Goal: Transaction & Acquisition: Purchase product/service

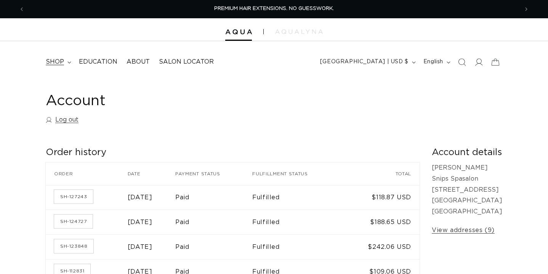
click at [59, 62] on span "shop" at bounding box center [55, 62] width 18 height 8
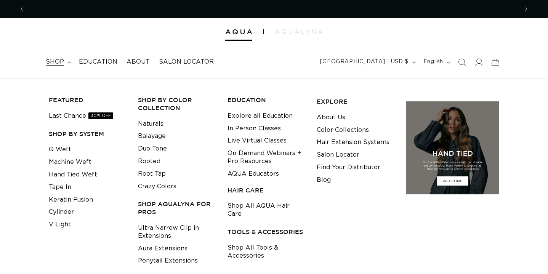
scroll to position [0, 494]
click at [69, 185] on link "Tape In" at bounding box center [60, 187] width 22 height 13
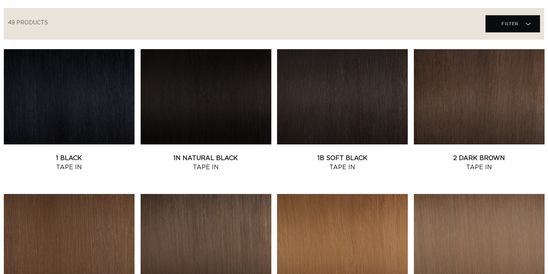
scroll to position [260, 1]
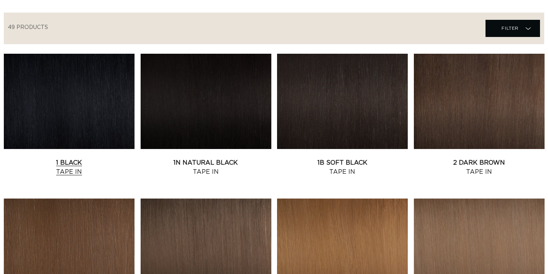
click at [113, 158] on link "1 Black Tape In" at bounding box center [69, 167] width 131 height 18
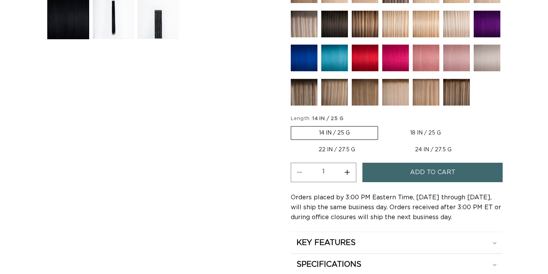
scroll to position [0, 494]
click at [414, 130] on label "18 IN / 25 G Variant sold out or unavailable" at bounding box center [425, 133] width 87 height 13
click at [382, 125] on input "18 IN / 25 G Variant sold out or unavailable" at bounding box center [382, 125] width 0 height 0
radio input "true"
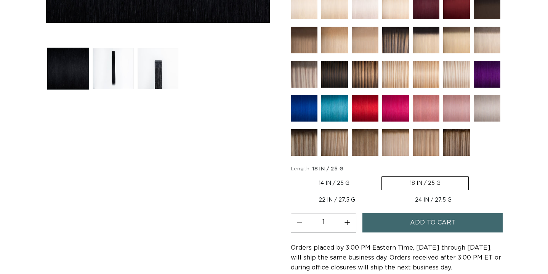
scroll to position [0, 494]
click at [420, 200] on label "24 IN / 27.5 G Variant sold out or unavailable" at bounding box center [433, 200] width 92 height 13
click at [387, 192] on input "24 IN / 27.5 G Variant sold out or unavailable" at bounding box center [387, 192] width 0 height 0
radio input "true"
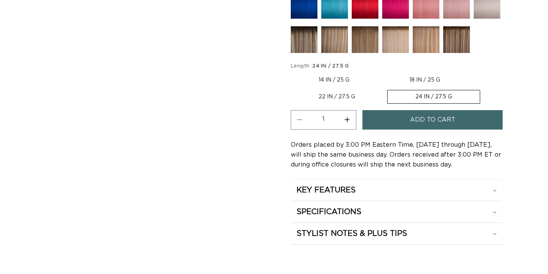
scroll to position [0, 494]
click at [338, 78] on label "14 IN / 25 G Variant sold out or unavailable" at bounding box center [334, 80] width 87 height 13
click at [293, 72] on input "14 IN / 25 G Variant sold out or unavailable" at bounding box center [293, 72] width 0 height 0
radio input "true"
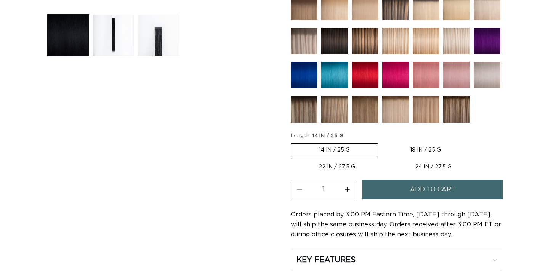
click at [422, 152] on label "18 IN / 25 G Variant sold out or unavailable" at bounding box center [425, 150] width 87 height 13
click at [382, 142] on input "18 IN / 25 G Variant sold out or unavailable" at bounding box center [382, 142] width 0 height 0
radio input "true"
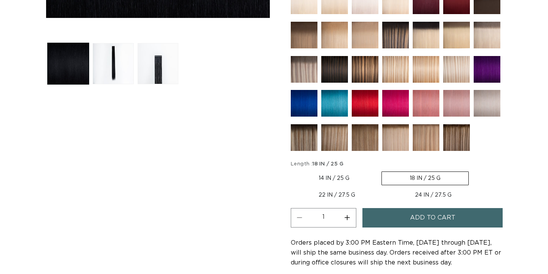
scroll to position [299, 0]
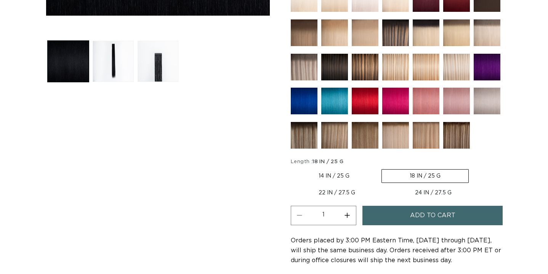
click at [342, 188] on label "22 IN / 27.5 G Variant sold out or unavailable" at bounding box center [337, 192] width 92 height 13
click at [473, 168] on input "22 IN / 27.5 G Variant sold out or unavailable" at bounding box center [473, 168] width 0 height 0
radio input "true"
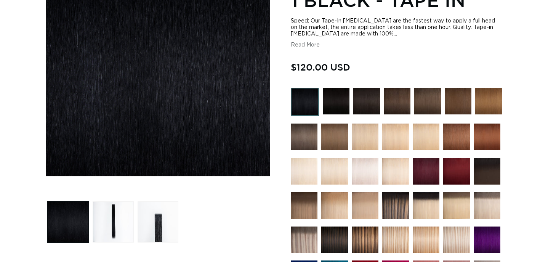
scroll to position [0, 988]
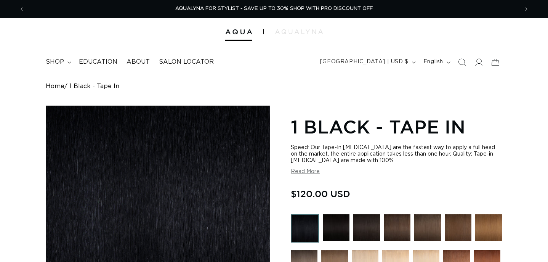
click at [69, 59] on summary "shop" at bounding box center [57, 61] width 33 height 17
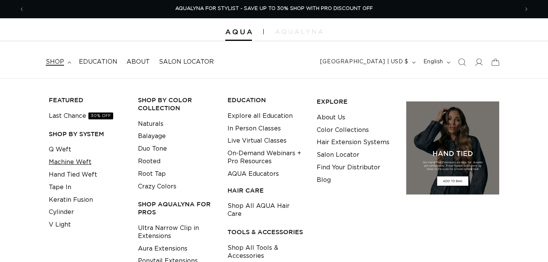
click at [67, 160] on link "Machine Weft" at bounding box center [70, 162] width 43 height 13
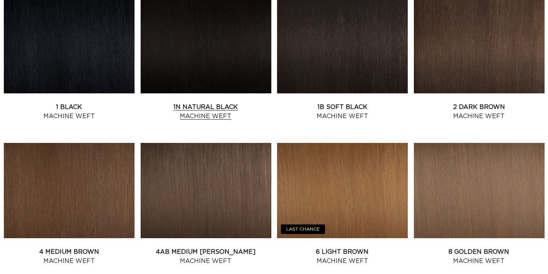
scroll to position [316, 0]
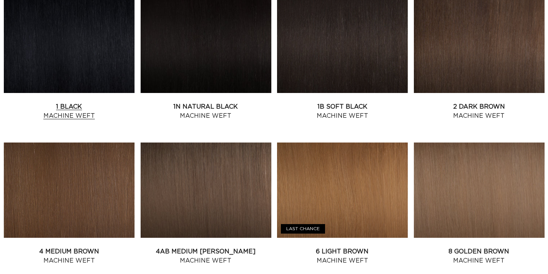
click at [79, 102] on link "1 Black Machine Weft" at bounding box center [69, 111] width 131 height 18
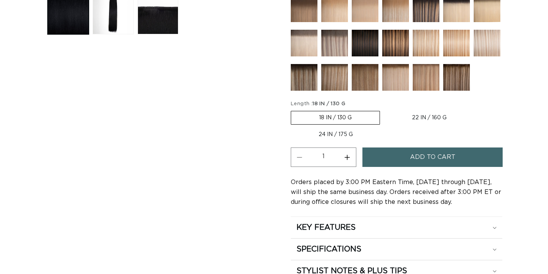
click at [368, 120] on label "18 IN / 130 G Variant sold out or unavailable" at bounding box center [335, 118] width 89 height 14
click at [293, 110] on input "18 IN / 130 G Variant sold out or unavailable" at bounding box center [293, 109] width 0 height 0
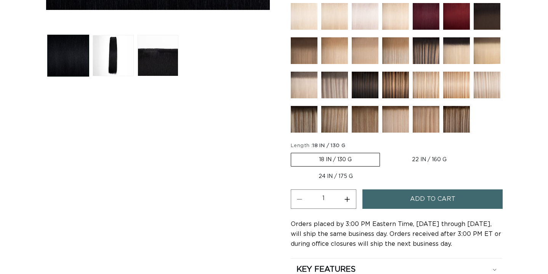
scroll to position [0, 494]
click at [432, 155] on label "22 IN / 160 G Variant sold out or unavailable" at bounding box center [429, 159] width 90 height 13
click at [384, 152] on input "22 IN / 160 G Variant sold out or unavailable" at bounding box center [384, 151] width 0 height 0
radio input "true"
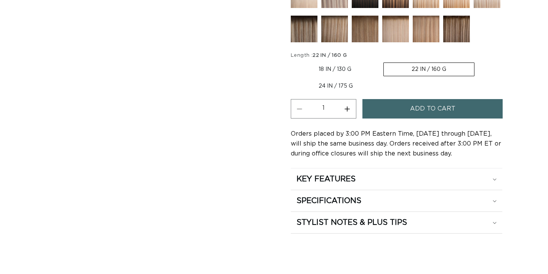
scroll to position [395, 0]
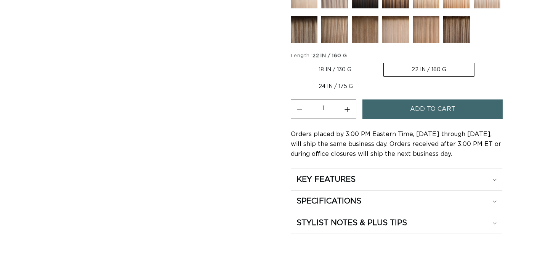
click at [340, 87] on label "24 IN / 175 G Variant sold out or unavailable" at bounding box center [336, 86] width 90 height 13
click at [478, 62] on input "24 IN / 175 G Variant sold out or unavailable" at bounding box center [478, 61] width 0 height 0
radio input "true"
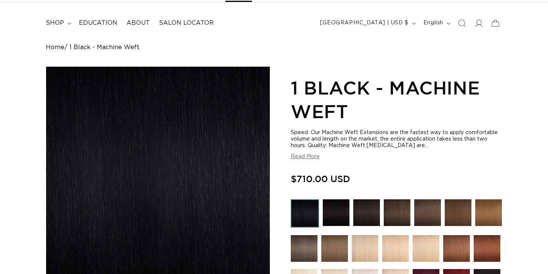
scroll to position [0, 988]
